Goal: Information Seeking & Learning: Learn about a topic

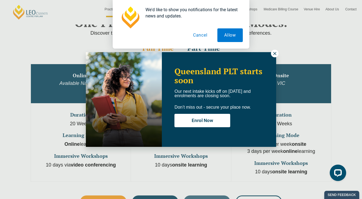
click at [205, 36] on button "Cancel" at bounding box center [200, 35] width 28 height 14
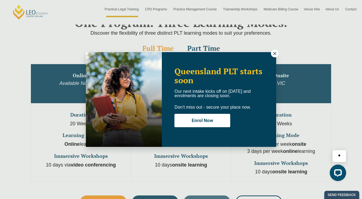
click at [275, 53] on icon at bounding box center [274, 53] width 5 height 5
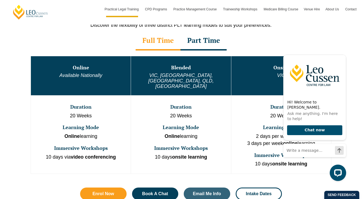
scroll to position [290, 0]
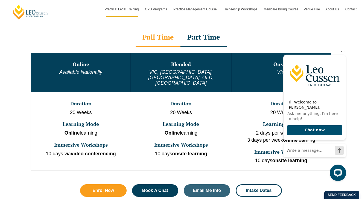
click at [342, 52] on icon "Hide greeting" at bounding box center [342, 50] width 3 height 3
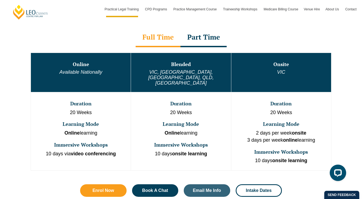
click at [178, 72] on em "VIC, [GEOGRAPHIC_DATA], [GEOGRAPHIC_DATA], QLD, [GEOGRAPHIC_DATA]" at bounding box center [180, 77] width 65 height 16
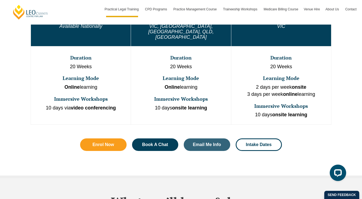
scroll to position [332, 0]
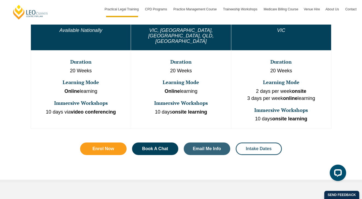
click at [248, 147] on span "Intake Dates" at bounding box center [259, 149] width 26 height 4
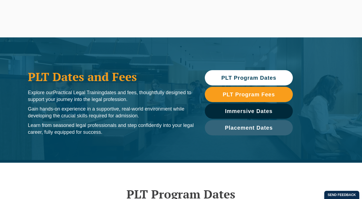
click at [236, 75] on span "PLT Program Dates" at bounding box center [248, 77] width 55 height 5
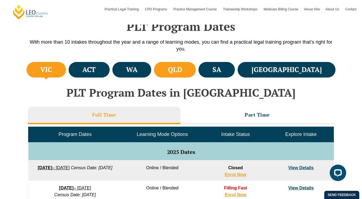
click at [196, 69] on li "QLD" at bounding box center [175, 70] width 42 height 16
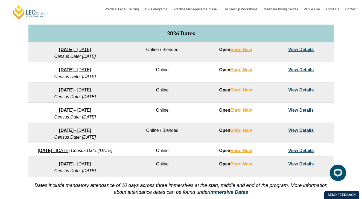
scroll to position [345, 0]
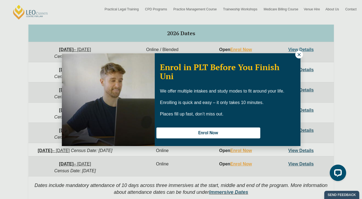
click at [300, 57] on button at bounding box center [299, 55] width 8 height 8
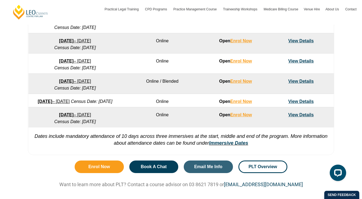
scroll to position [394, 0]
